Goal: Task Accomplishment & Management: Manage account settings

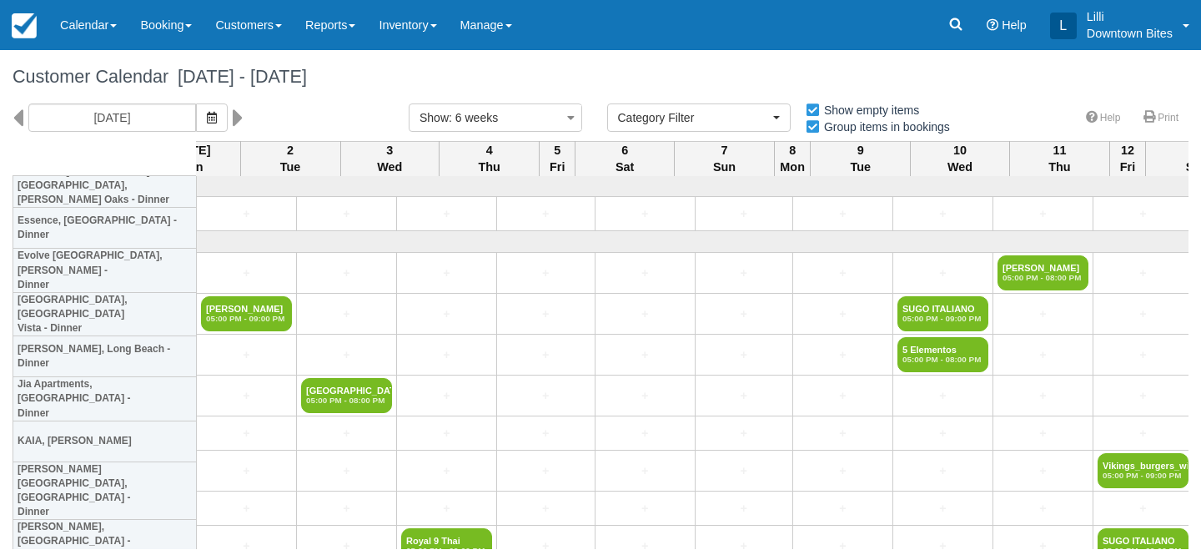
select select
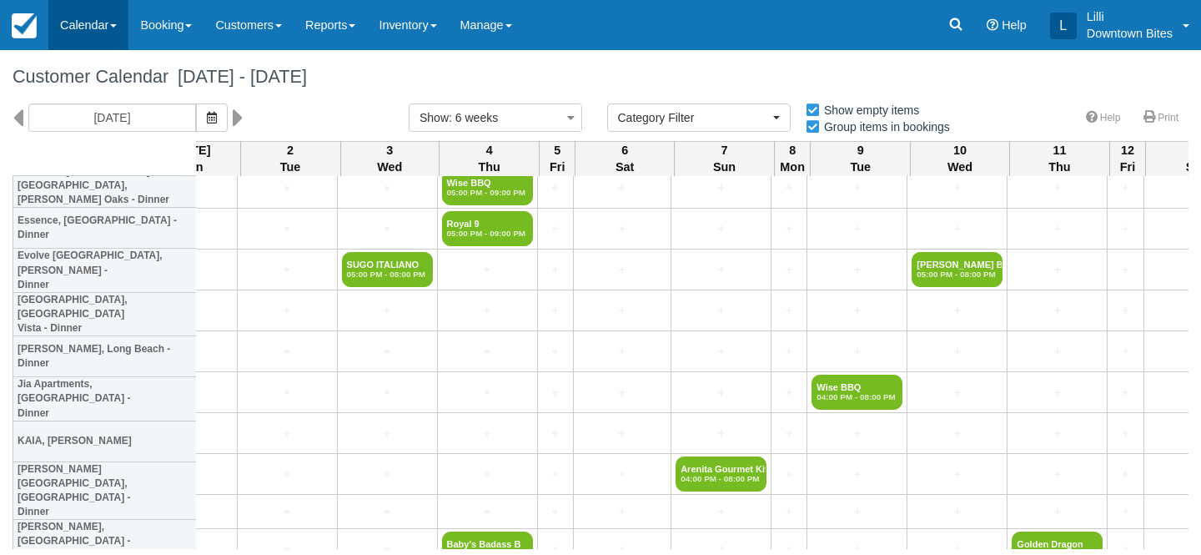
click at [91, 25] on link "Calendar" at bounding box center [88, 25] width 80 height 50
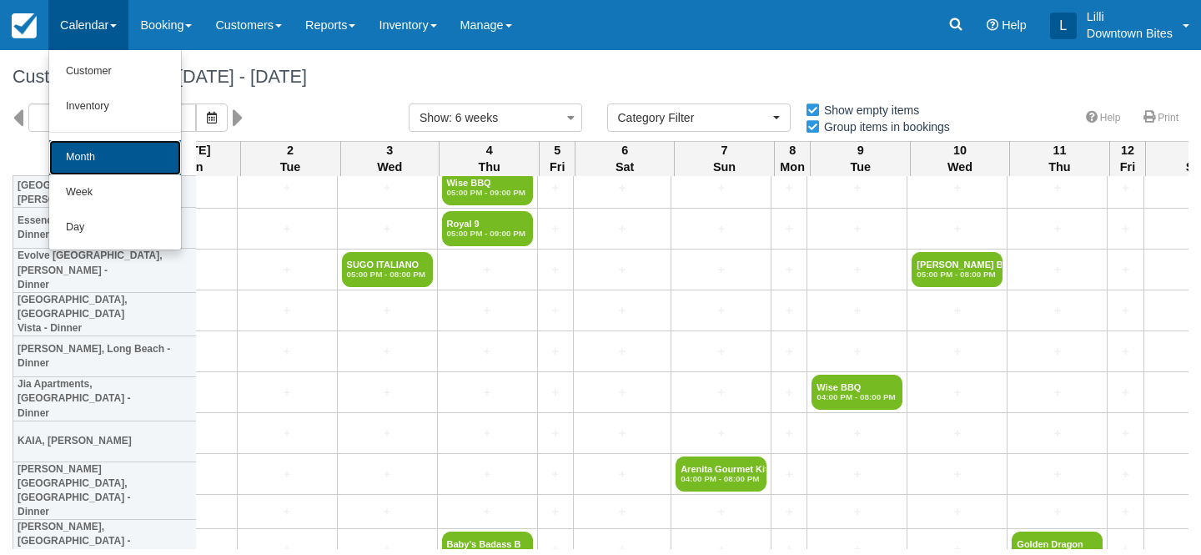
click at [77, 168] on link "Month" at bounding box center [115, 157] width 132 height 35
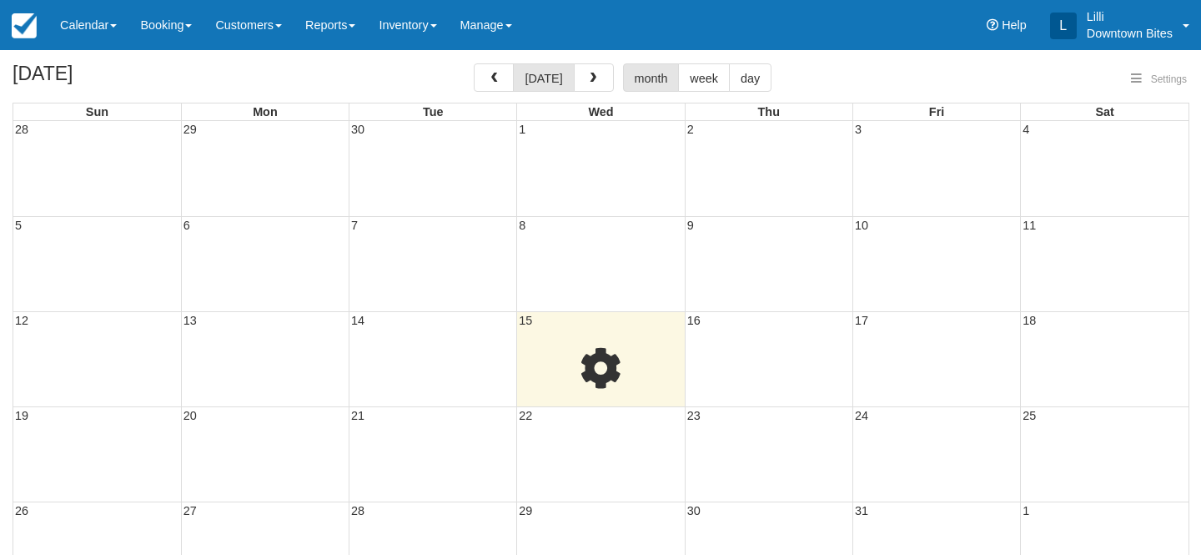
select select
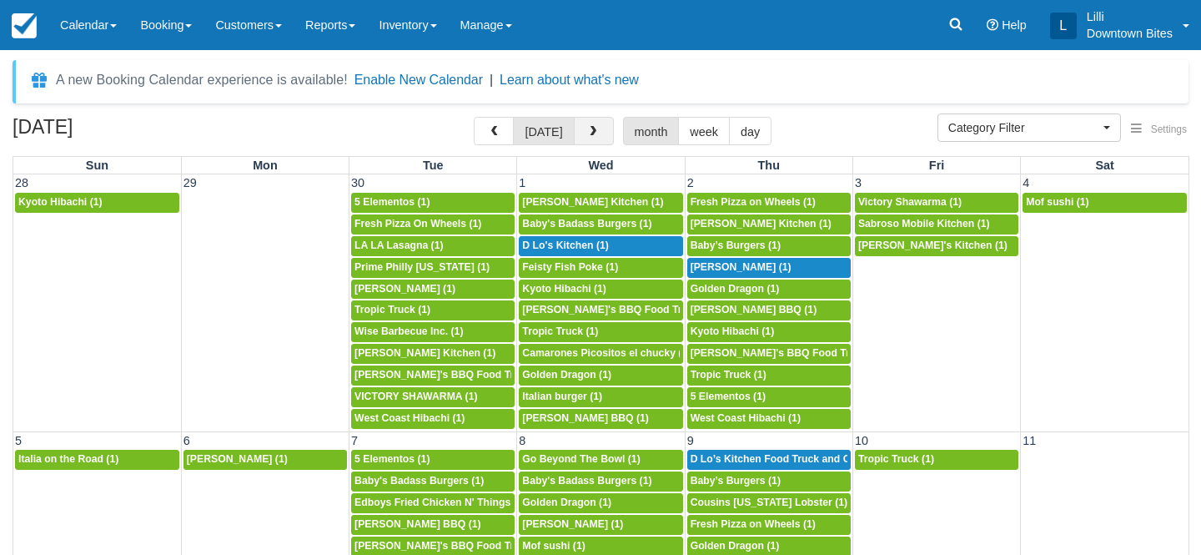
click at [587, 128] on span "button" at bounding box center [593, 132] width 12 height 12
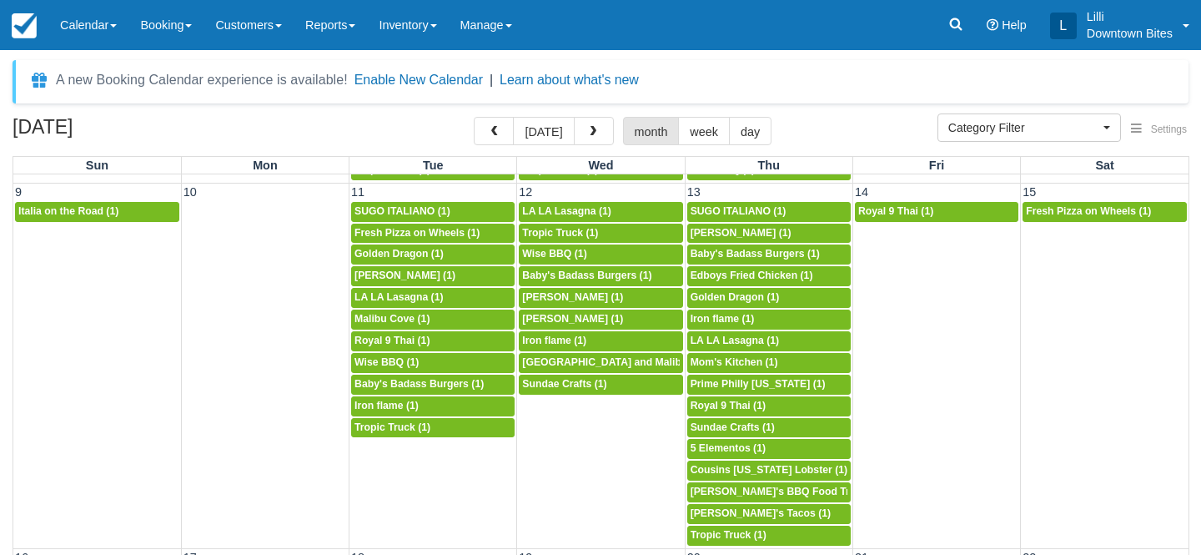
scroll to position [743, 0]
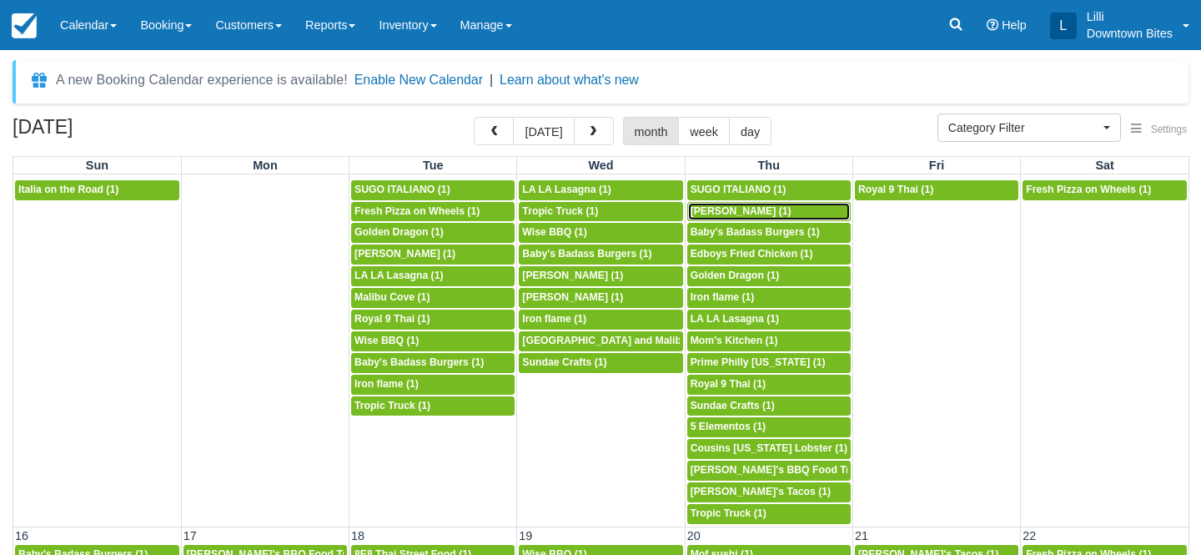
click at [712, 212] on span "Alvaro Tuchan Jr (1)" at bounding box center [741, 211] width 101 height 12
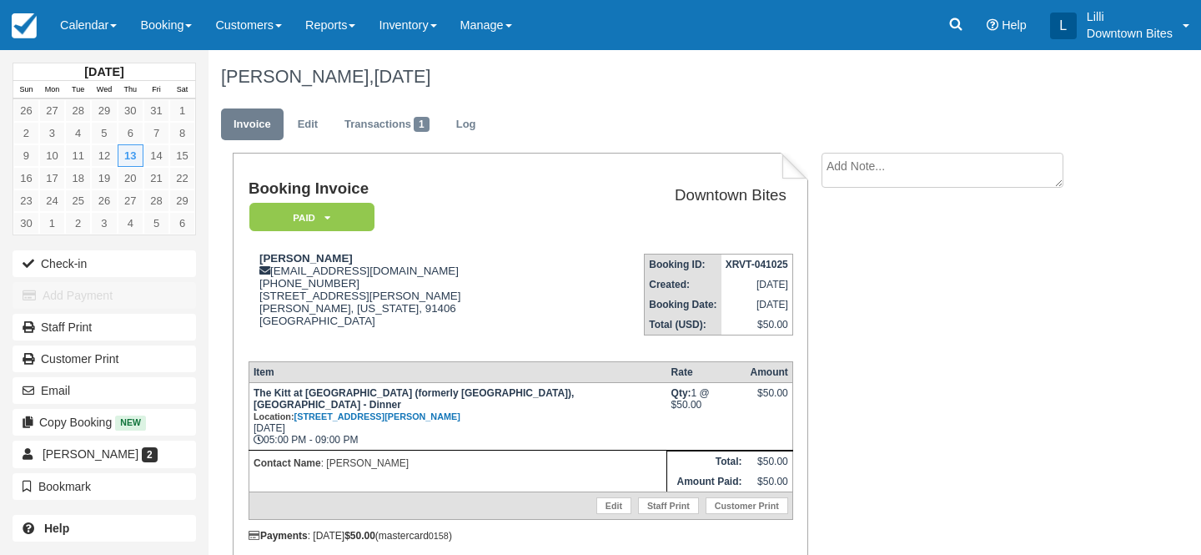
click at [912, 183] on textarea at bounding box center [943, 170] width 242 height 35
paste textarea "Switch 11/13 for 12/18 External Inbox Return to Inbox? Thu, Nov 13 Alvaro Tucha…"
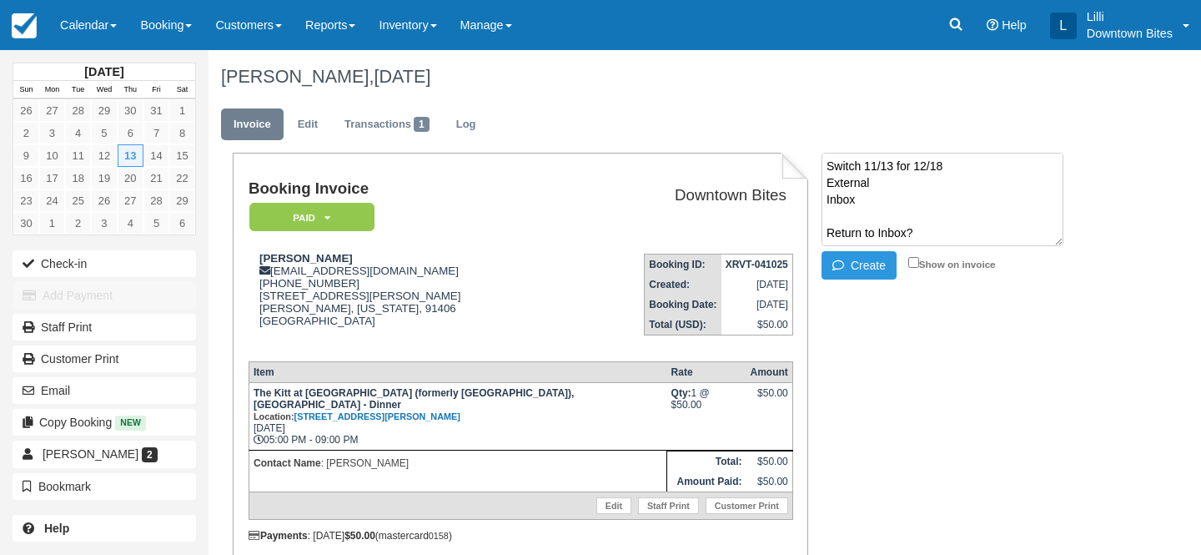
scroll to position [294, 0]
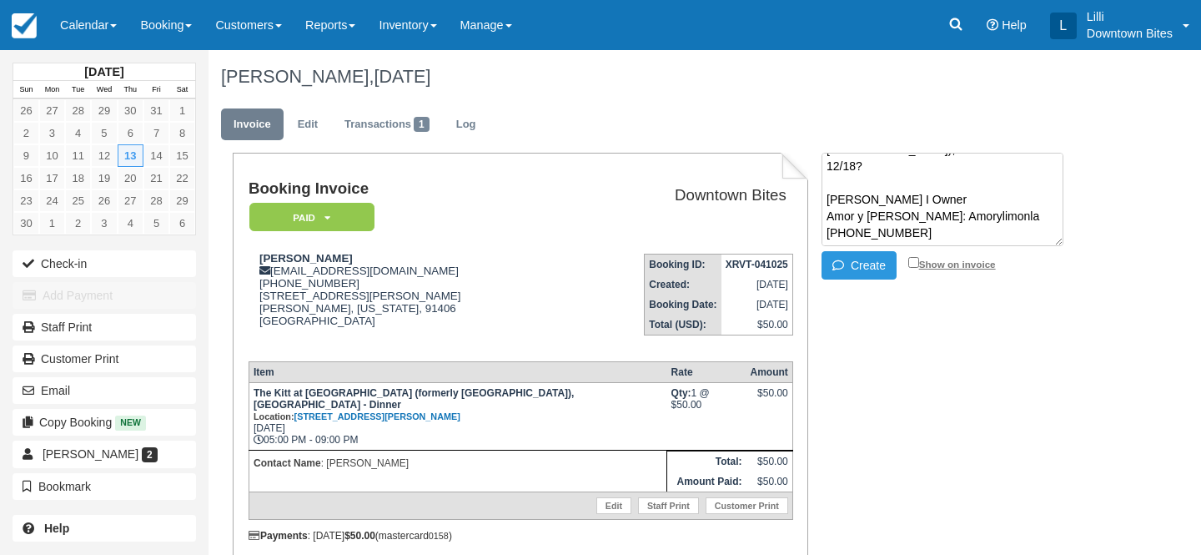
type textarea "Switch 11/13 for 12/18 External Inbox Return to Inbox? Thu, Nov 13 Alvaro Tucha…"
click at [912, 262] on input "Show on invoice" at bounding box center [913, 262] width 11 height 11
checkbox input "true"
click at [877, 264] on button "Create" at bounding box center [859, 265] width 75 height 28
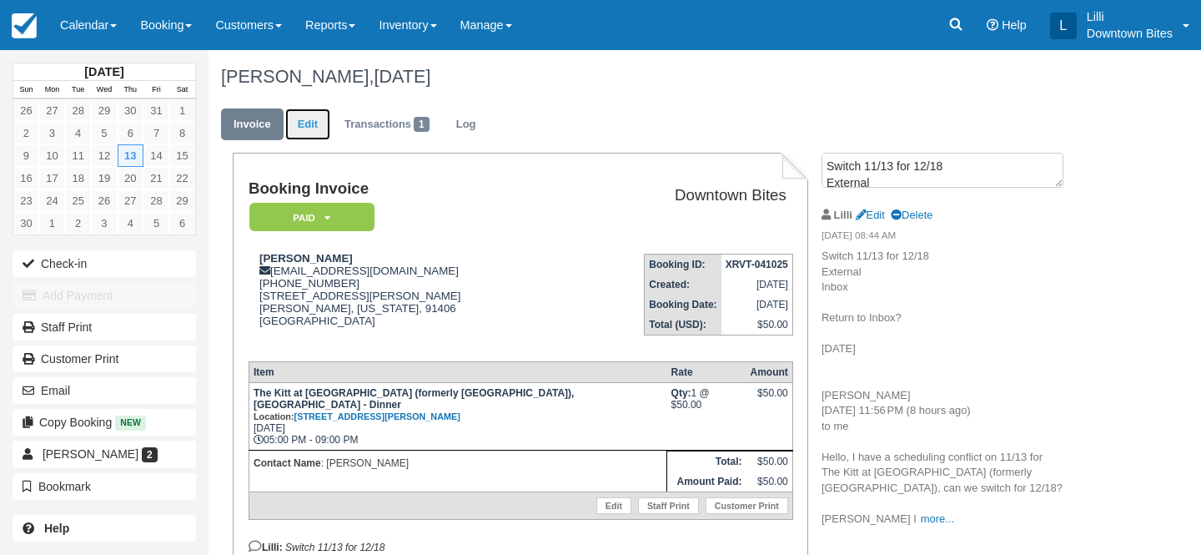
click at [302, 122] on link "Edit" at bounding box center [307, 124] width 45 height 33
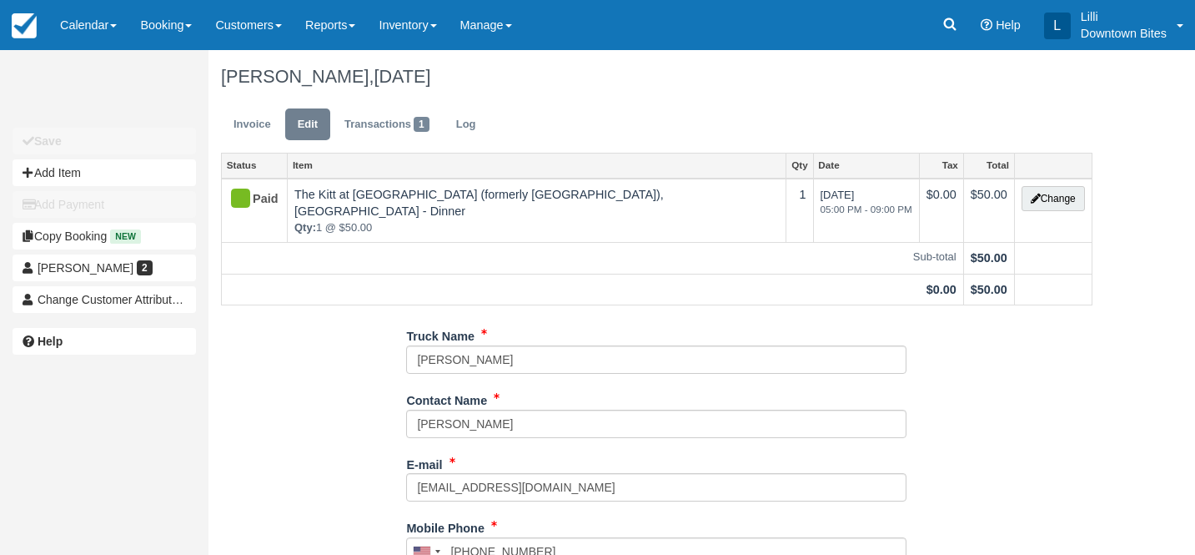
type input "[PHONE_NUMBER]"
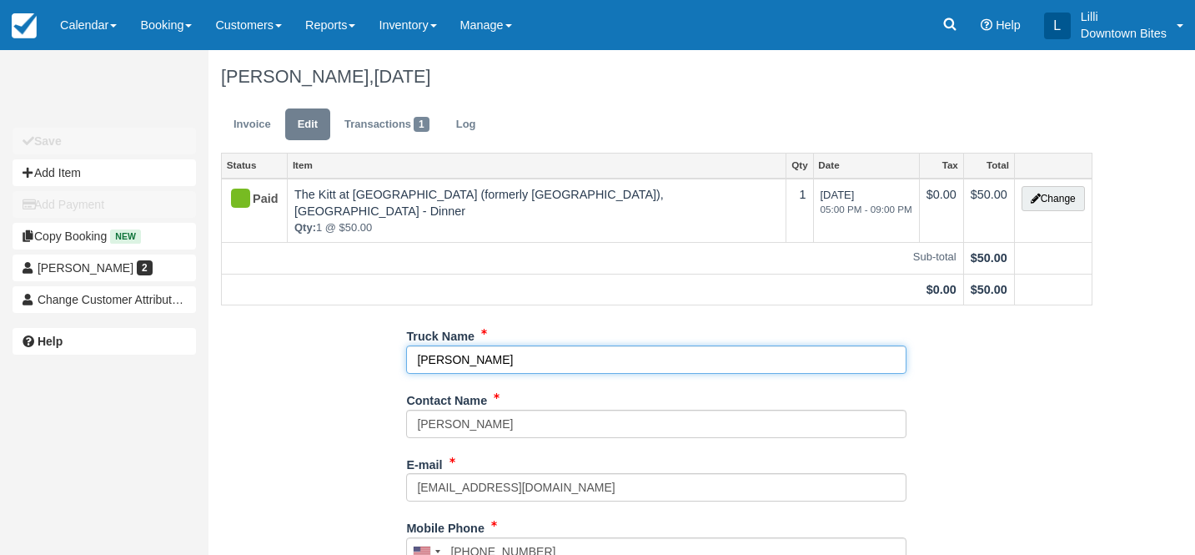
drag, startPoint x: 516, startPoint y: 349, endPoint x: 358, endPoint y: 350, distance: 158.5
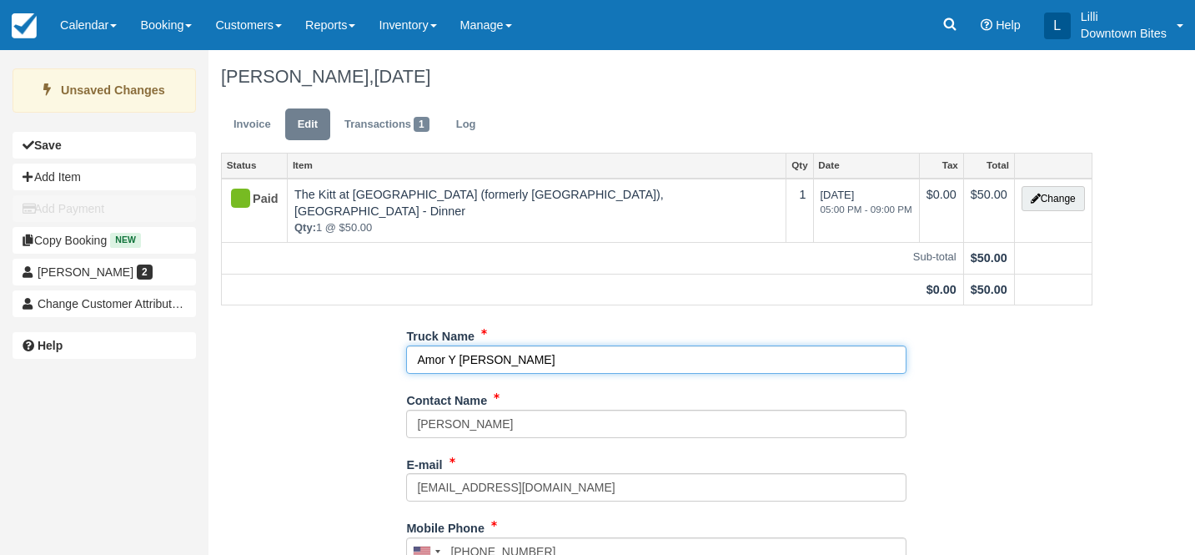
scroll to position [367, 0]
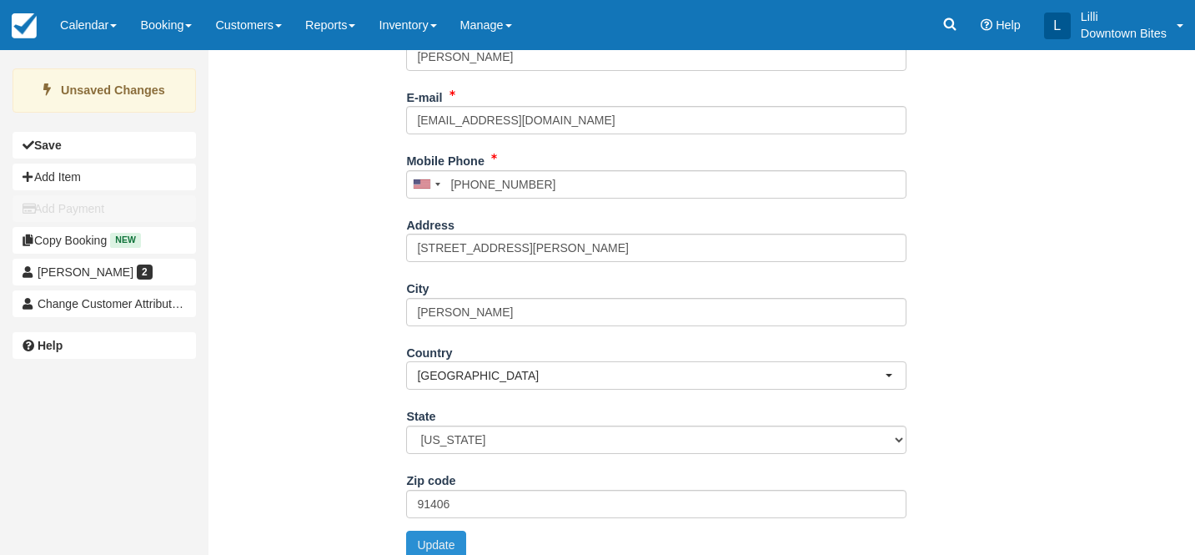
type input "Amor Y Limon"
click at [443, 530] on button "Update" at bounding box center [435, 544] width 59 height 28
type input "+13237195178"
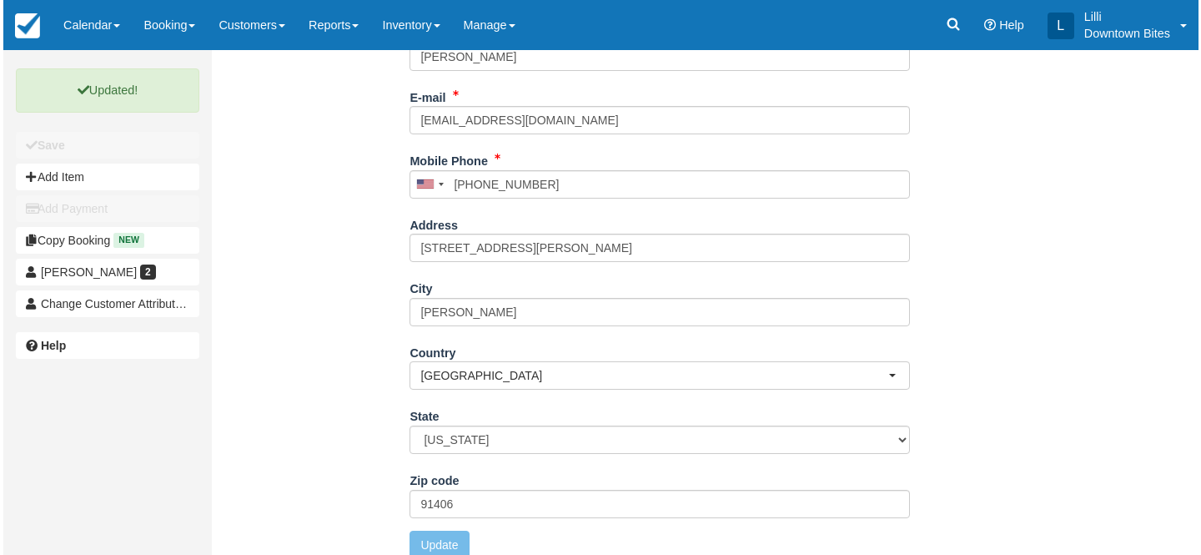
scroll to position [0, 0]
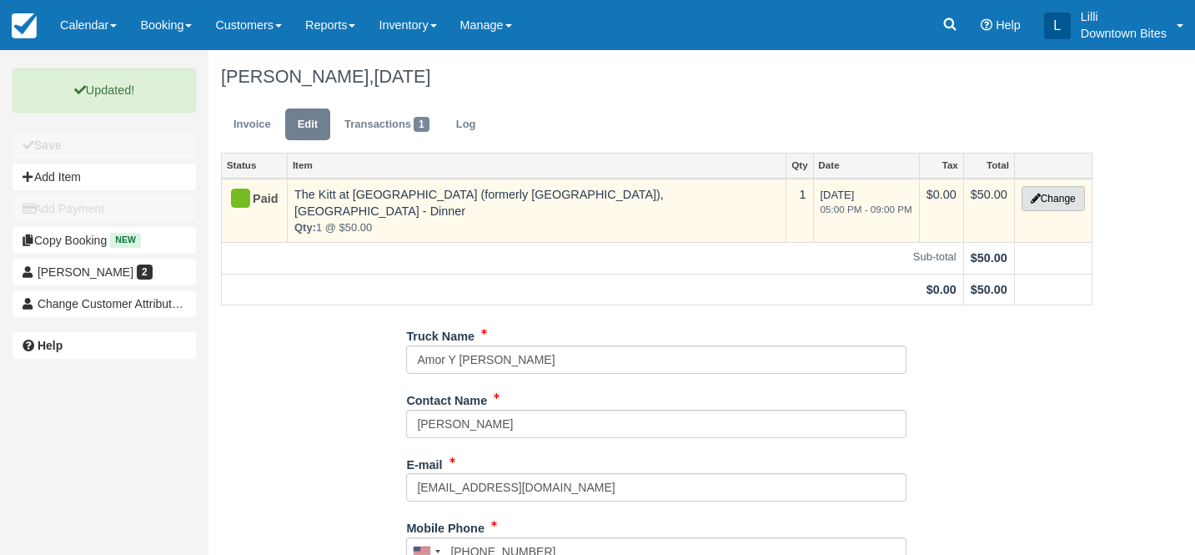
click at [1045, 204] on button "Change" at bounding box center [1053, 198] width 63 height 25
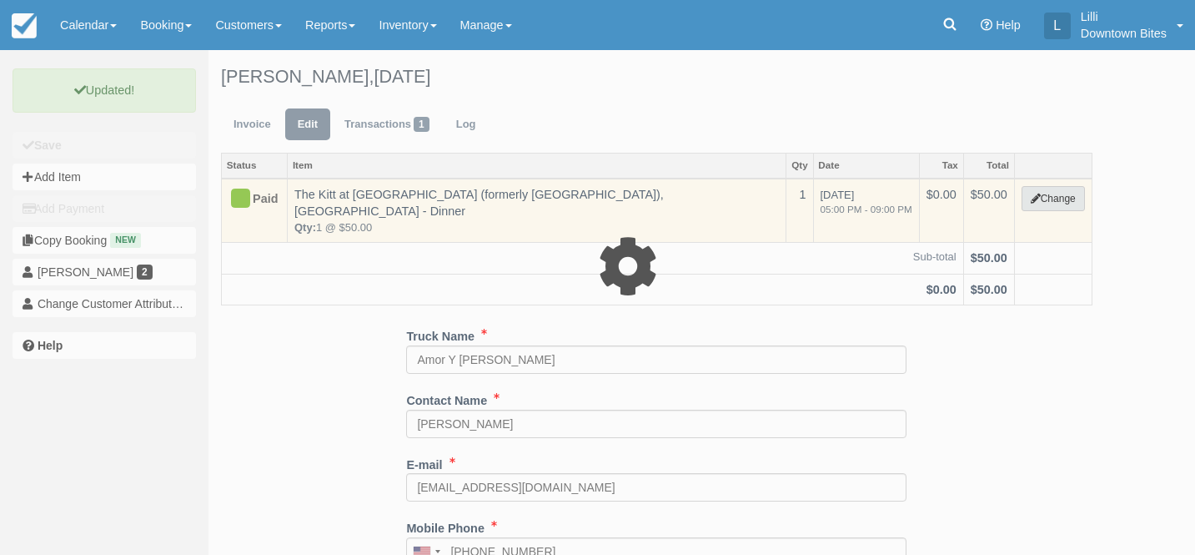
select select "2"
type input "50.00"
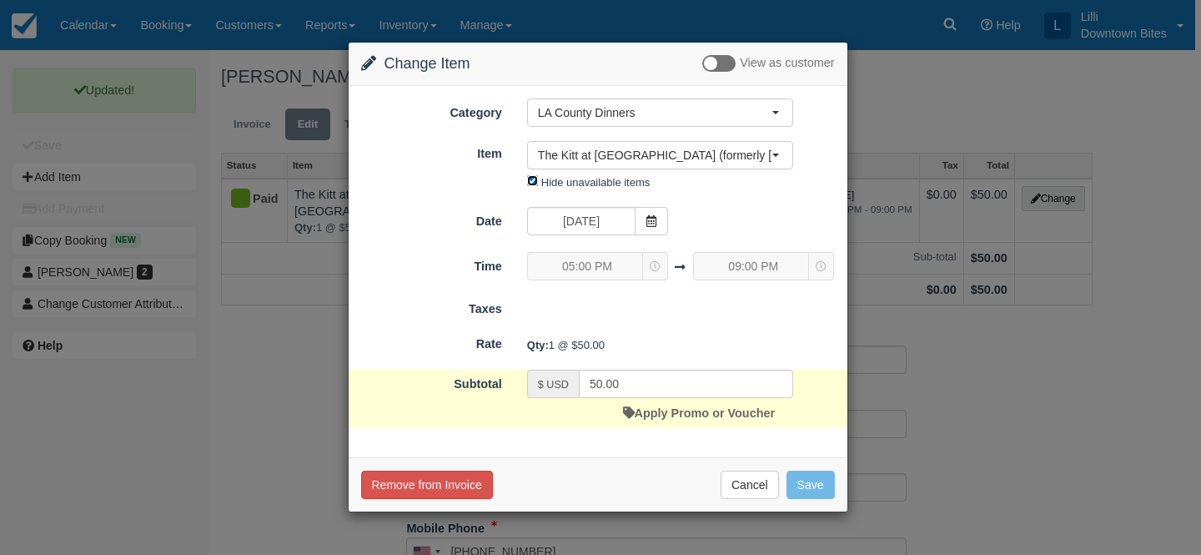
click at [531, 184] on input "Hide unavailable items" at bounding box center [532, 180] width 11 height 11
checkbox input "false"
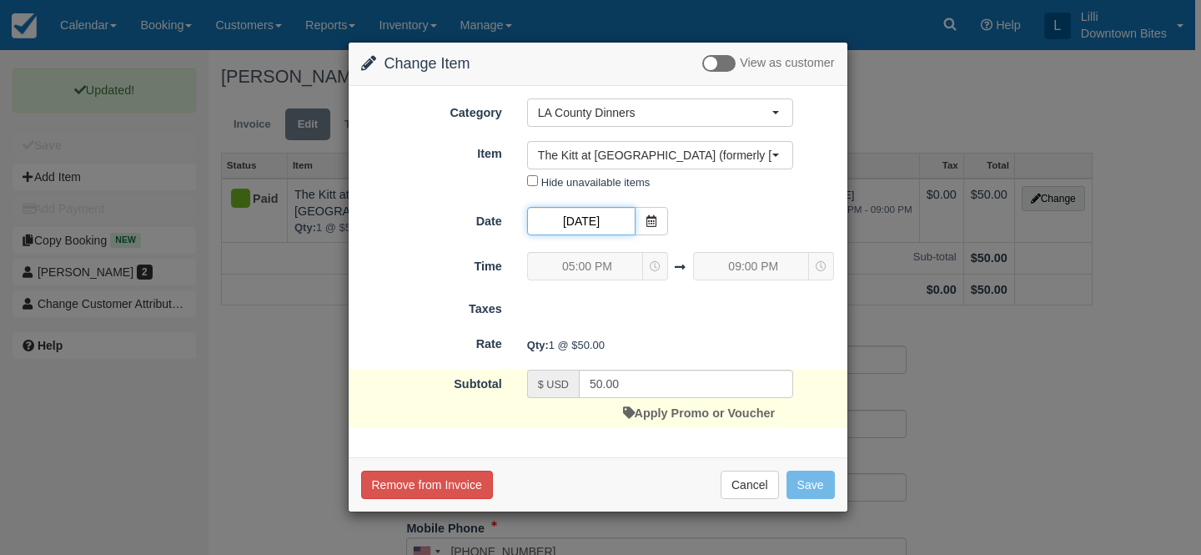
click at [631, 220] on input "11/13/25" at bounding box center [581, 221] width 108 height 28
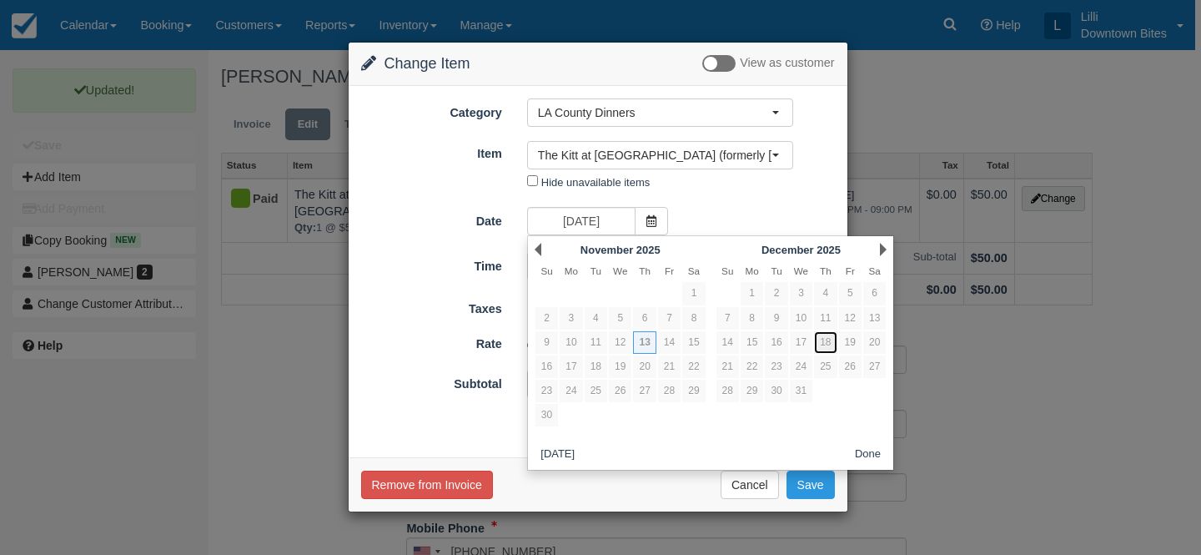
click at [829, 337] on link "18" at bounding box center [825, 342] width 23 height 23
type input "12/18/25"
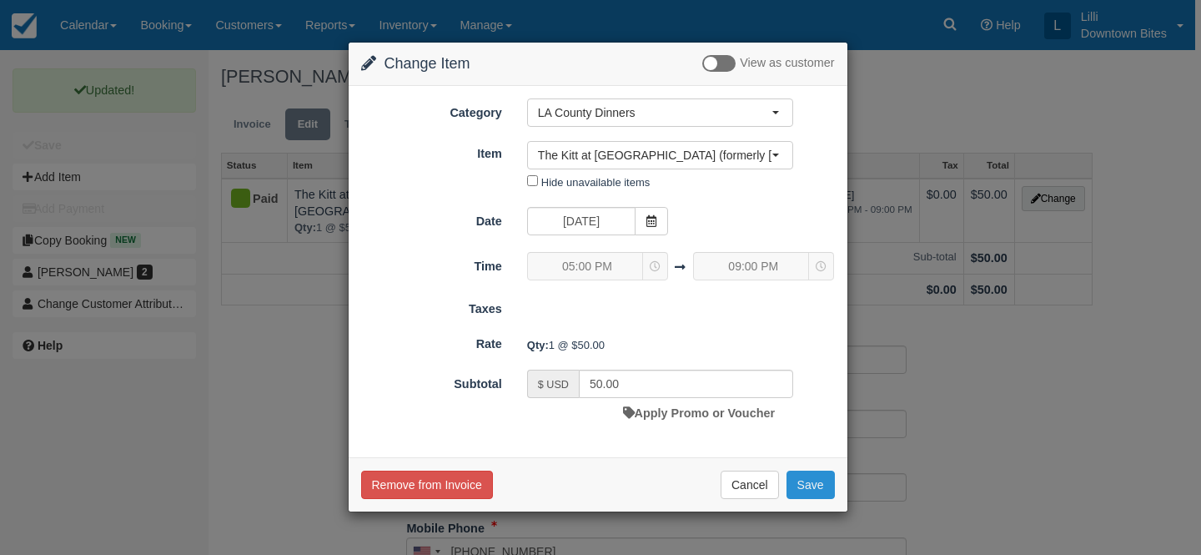
click at [827, 479] on button "Save" at bounding box center [811, 484] width 48 height 28
checkbox input "false"
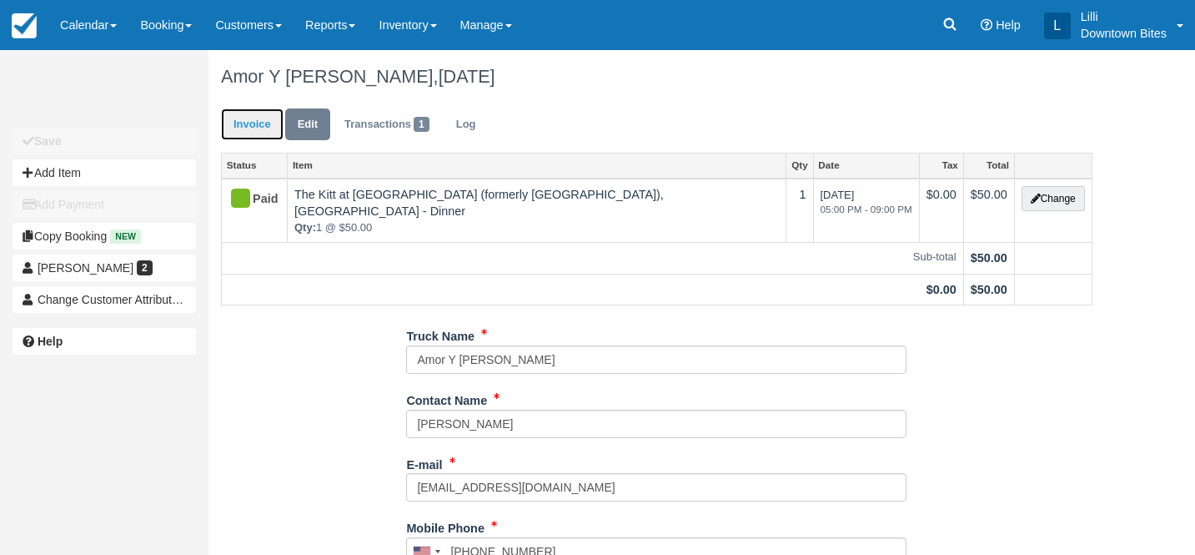
click at [254, 123] on link "Invoice" at bounding box center [252, 124] width 63 height 33
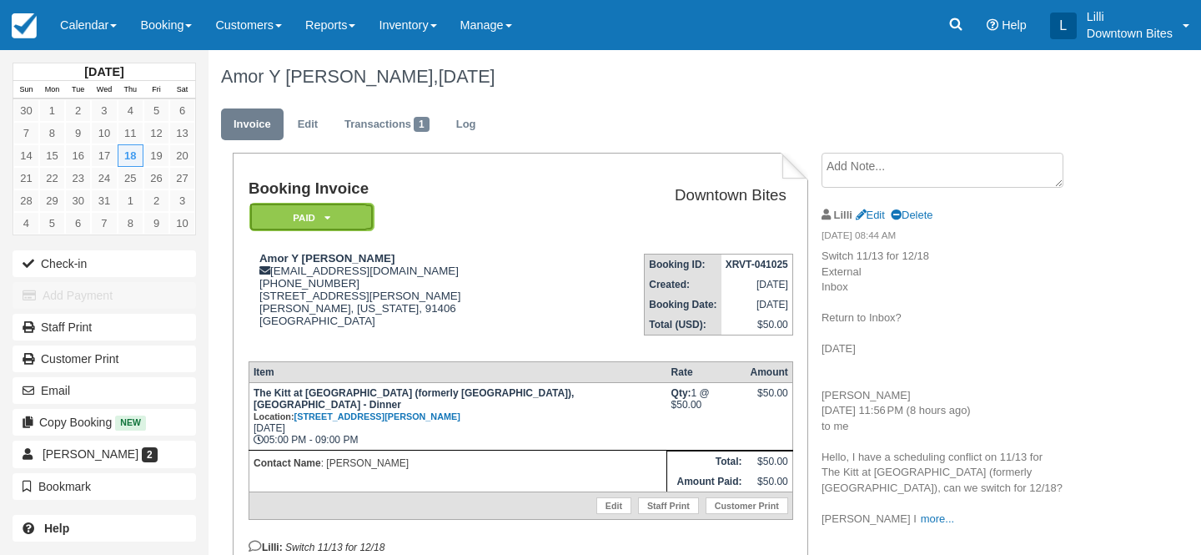
click at [314, 218] on em "Paid" at bounding box center [311, 217] width 125 height 29
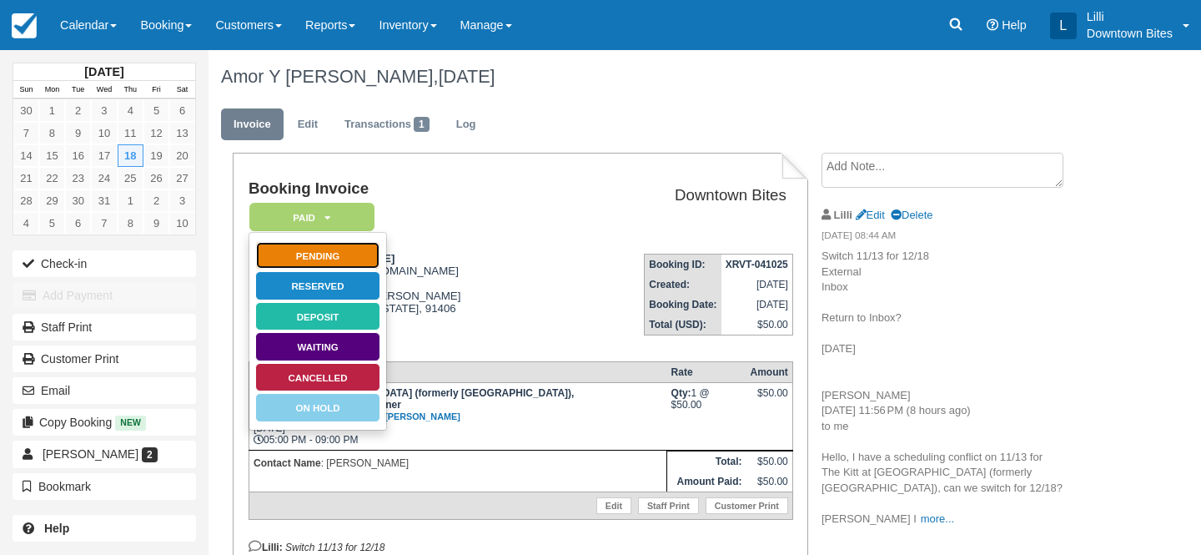
click at [339, 253] on link "Pending" at bounding box center [317, 255] width 125 height 29
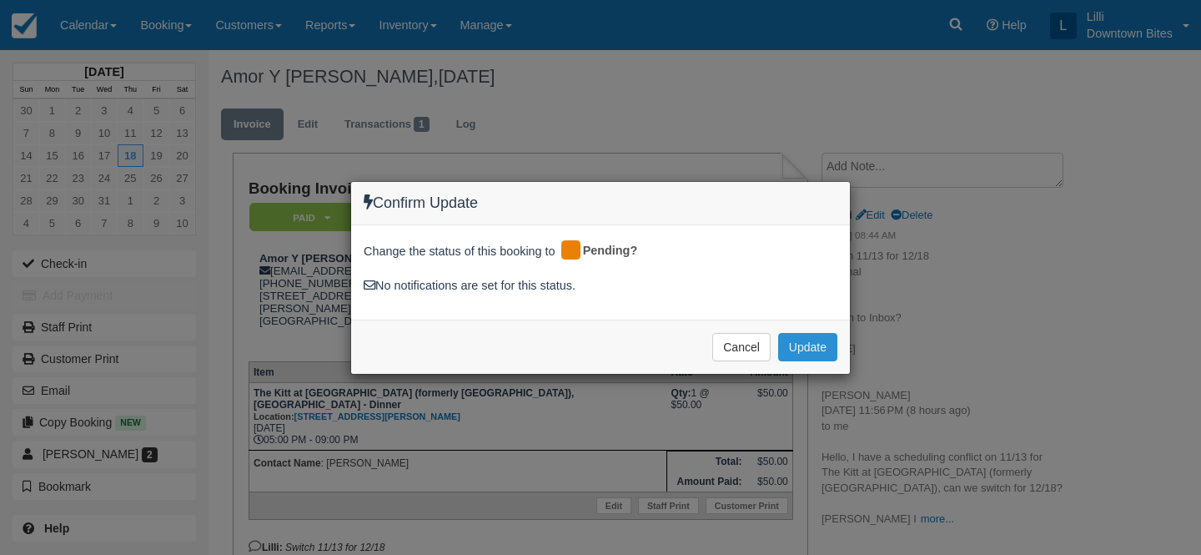
click at [824, 342] on button "Update" at bounding box center [807, 347] width 59 height 28
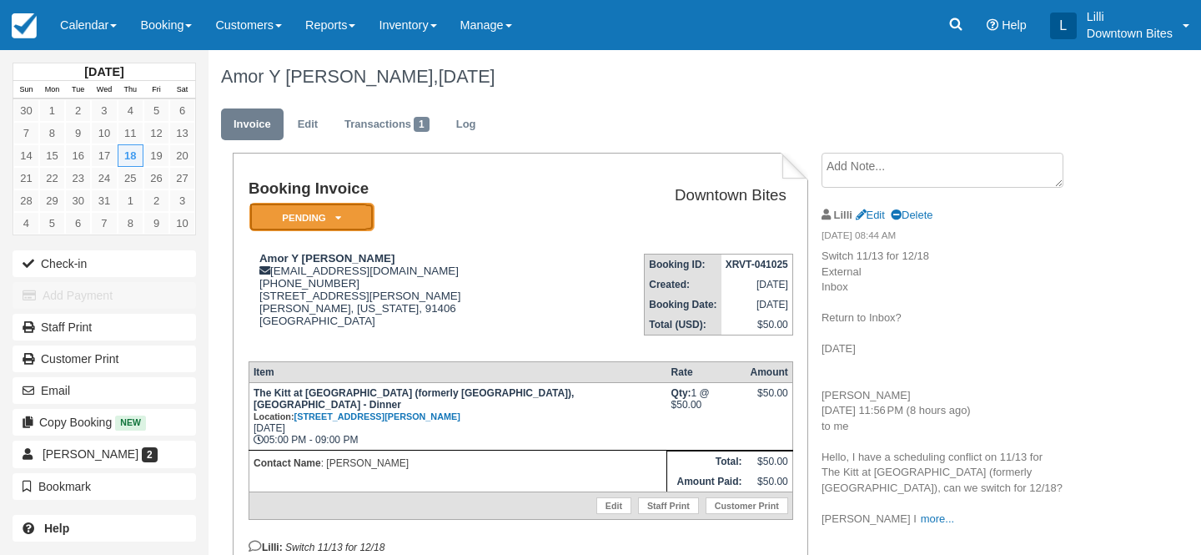
click at [364, 213] on em "Pending" at bounding box center [311, 217] width 125 height 29
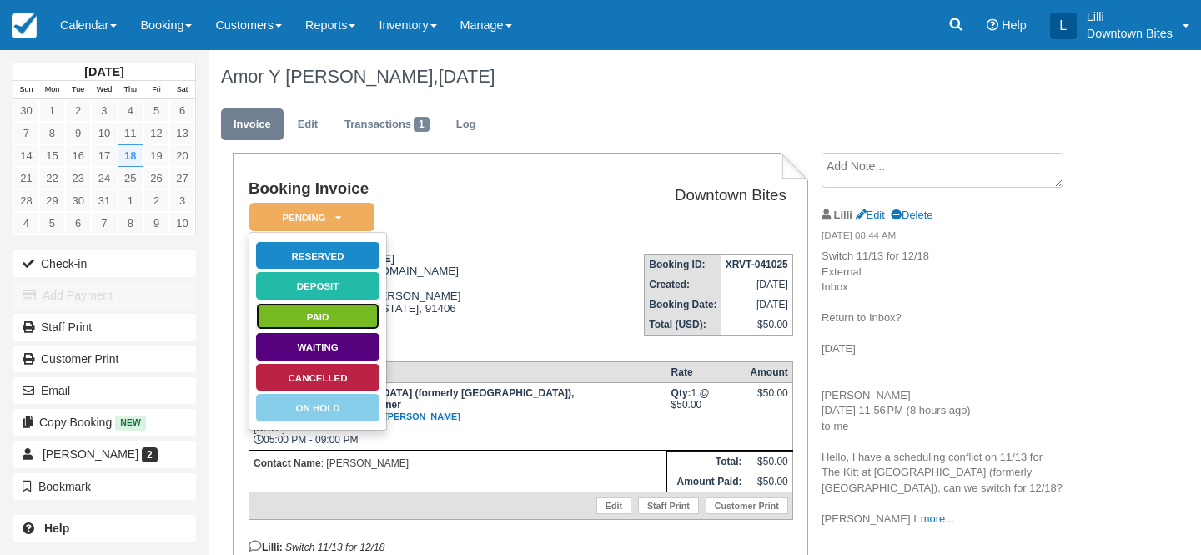
click at [367, 315] on link "Paid" at bounding box center [317, 316] width 125 height 29
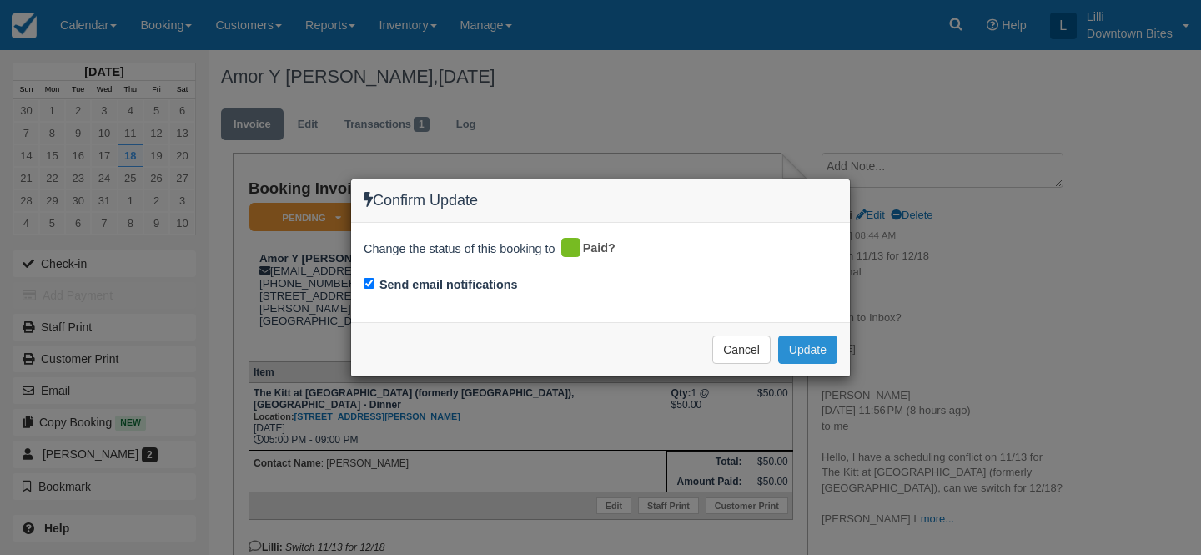
click at [807, 346] on button "Update" at bounding box center [807, 349] width 59 height 28
